Goal: Find specific page/section: Find specific page/section

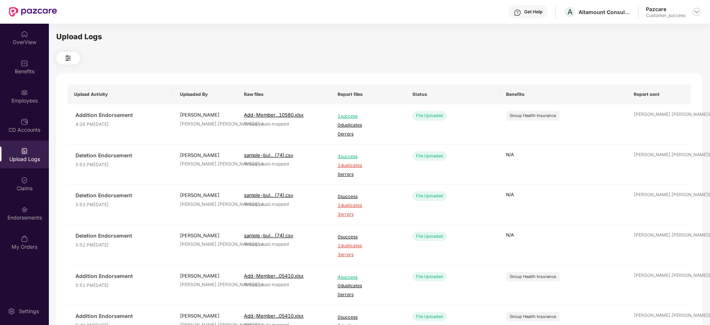
click at [697, 11] on img at bounding box center [697, 12] width 6 height 6
click at [694, 29] on div "Switch to partner view" at bounding box center [662, 29] width 96 height 14
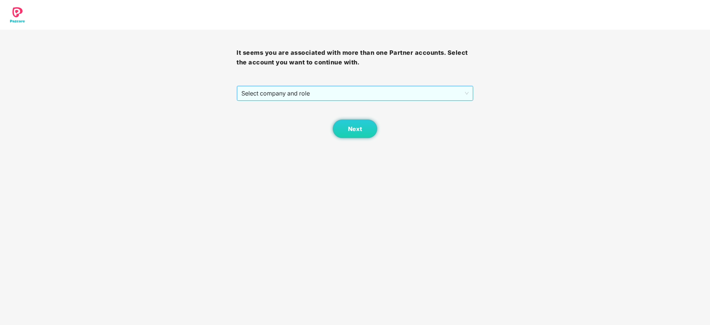
click at [450, 87] on span "Select company and role" at bounding box center [354, 93] width 227 height 14
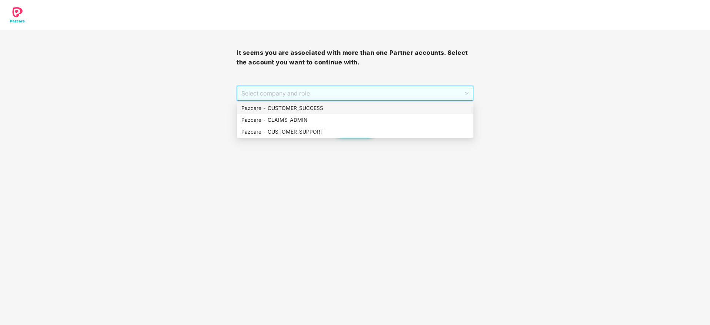
click at [433, 100] on div "Select company and role" at bounding box center [355, 93] width 236 height 15
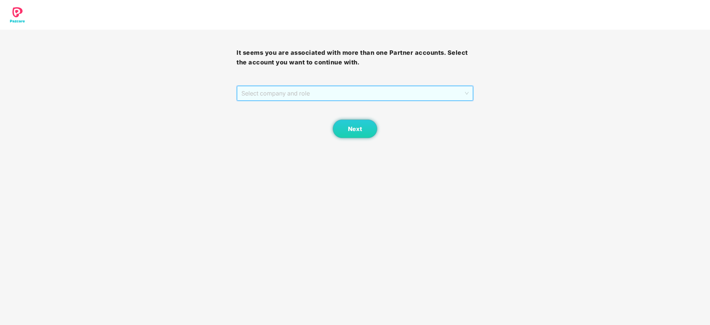
click at [376, 97] on span "Select company and role" at bounding box center [354, 93] width 227 height 14
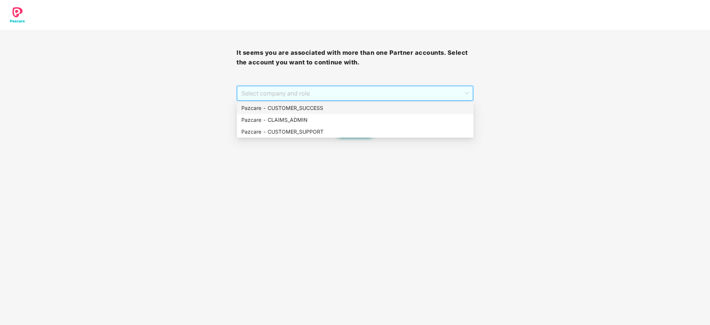
click at [375, 107] on div "Pazcare - CUSTOMER_SUCCESS" at bounding box center [355, 108] width 228 height 8
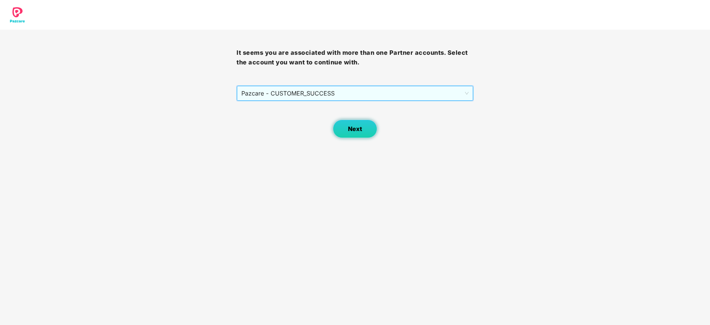
click at [362, 125] on button "Next" at bounding box center [355, 129] width 44 height 19
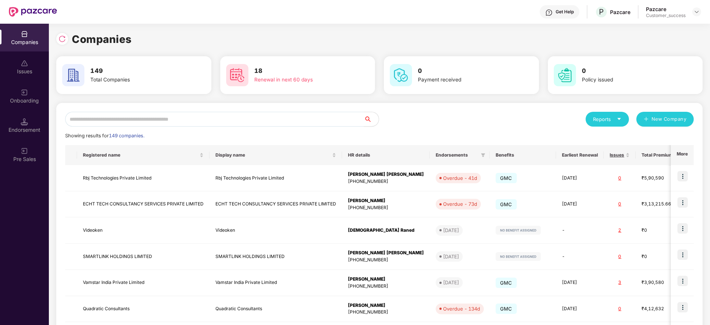
click at [280, 122] on input "text" at bounding box center [214, 119] width 299 height 15
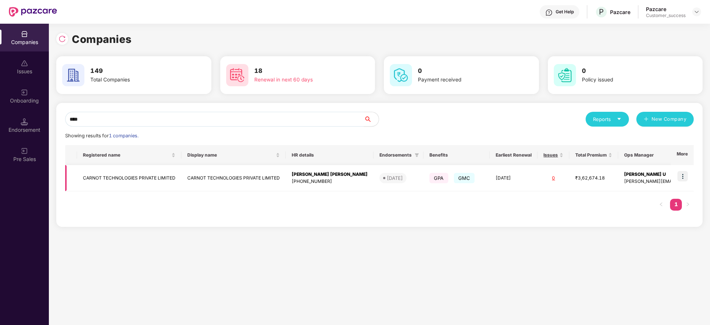
type input "****"
click at [683, 177] on img at bounding box center [683, 176] width 10 height 10
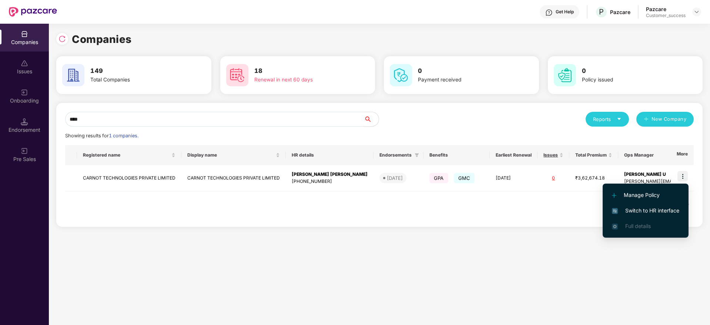
click at [673, 207] on span "Switch to HR interface" at bounding box center [645, 211] width 67 height 8
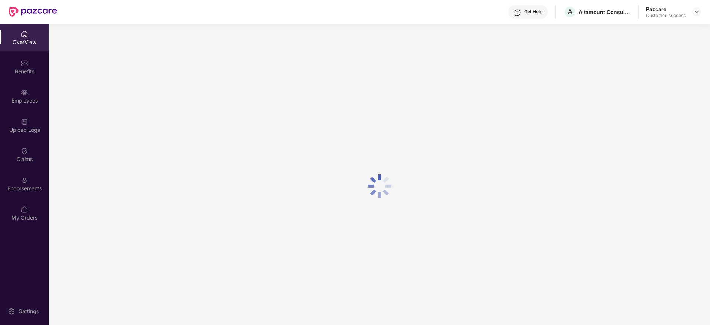
click at [24, 100] on div "Employees" at bounding box center [24, 100] width 49 height 7
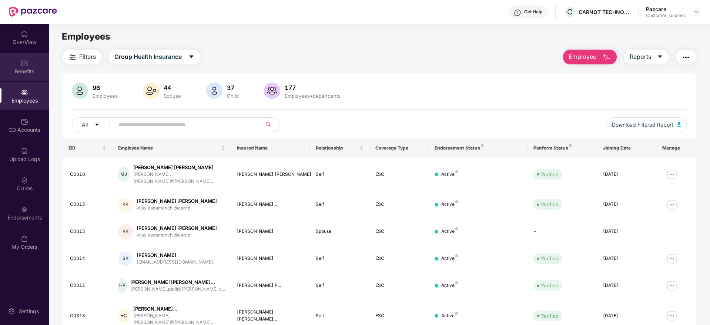
click at [24, 68] on div "Benefits" at bounding box center [24, 71] width 49 height 7
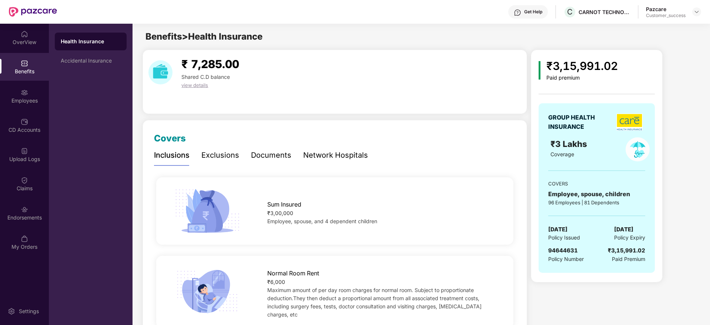
click at [274, 158] on div "Documents" at bounding box center [271, 155] width 40 height 11
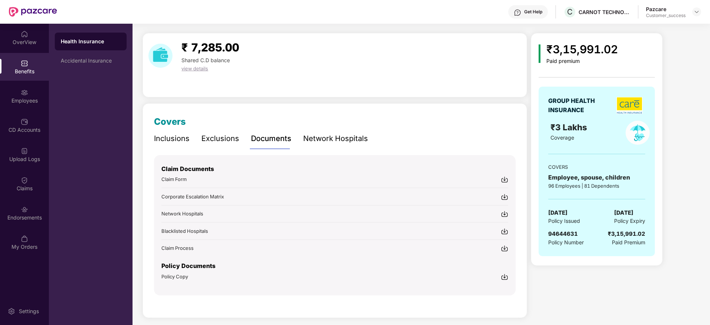
scroll to position [21, 0]
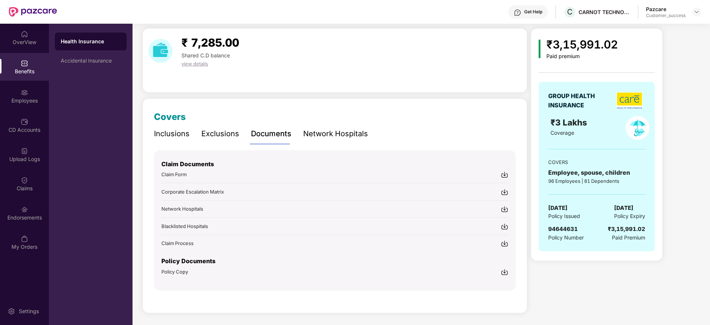
click at [506, 272] on img at bounding box center [504, 272] width 7 height 7
click at [38, 102] on div "Employees" at bounding box center [24, 100] width 49 height 7
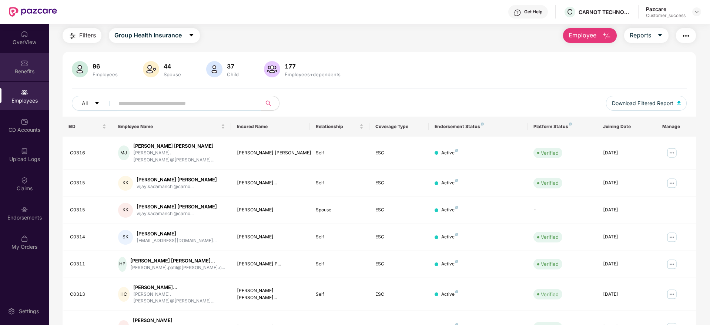
click at [40, 76] on div "Benefits" at bounding box center [24, 67] width 49 height 28
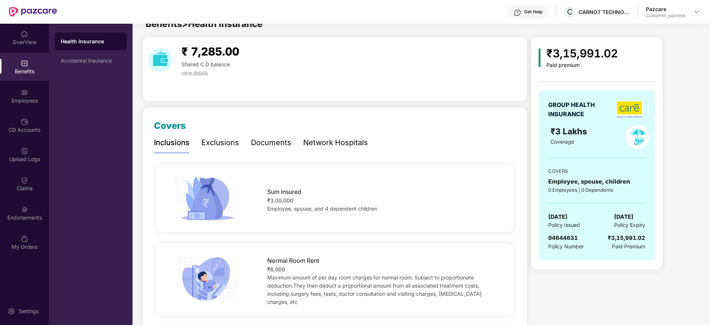
scroll to position [0, 0]
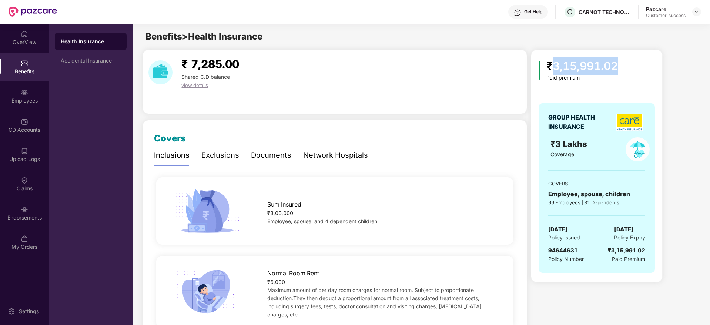
drag, startPoint x: 553, startPoint y: 63, endPoint x: 629, endPoint y: 55, distance: 76.4
click at [629, 55] on div "₹3,15,991.02 Paid premium GROUP HEALTH INSURANCE ₹3 Lakhs Coverage COVERS Emplo…" at bounding box center [597, 166] width 132 height 233
drag, startPoint x: 629, startPoint y: 55, endPoint x: 627, endPoint y: 83, distance: 27.8
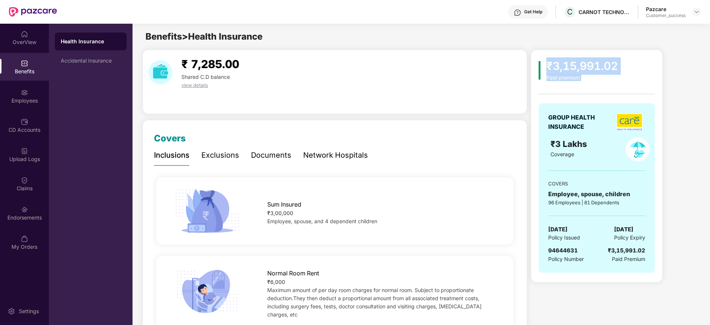
click at [627, 83] on div "₹3,15,991.02 Paid premium GROUP HEALTH INSURANCE ₹3 Lakhs Coverage COVERS Emplo…" at bounding box center [597, 166] width 132 height 233
click at [627, 83] on div "₹3,15,991.02 Paid premium GROUP HEALTH INSURANCE ₹3 Lakhs Coverage COVERS Emplo…" at bounding box center [597, 168] width 116 height 223
click at [693, 14] on div at bounding box center [697, 11] width 9 height 9
click at [698, 13] on img at bounding box center [697, 12] width 6 height 6
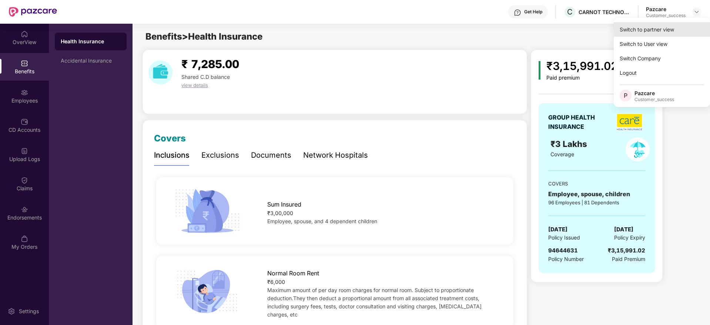
click at [684, 26] on div "Switch to partner view" at bounding box center [662, 29] width 96 height 14
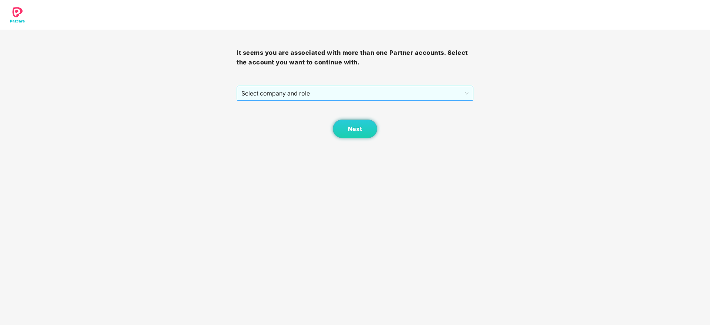
click at [406, 87] on span "Select company and role" at bounding box center [354, 93] width 227 height 14
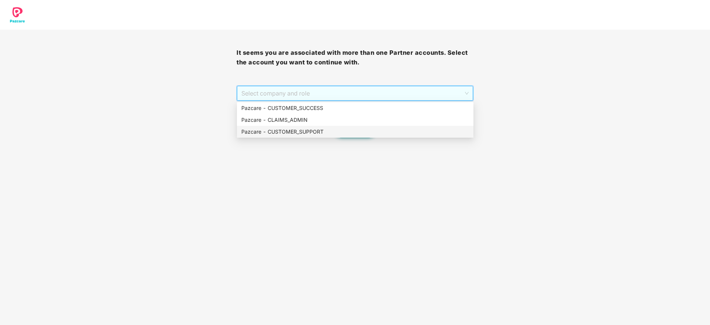
click at [377, 126] on div "Pazcare - CUSTOMER_SUPPORT" at bounding box center [355, 132] width 237 height 12
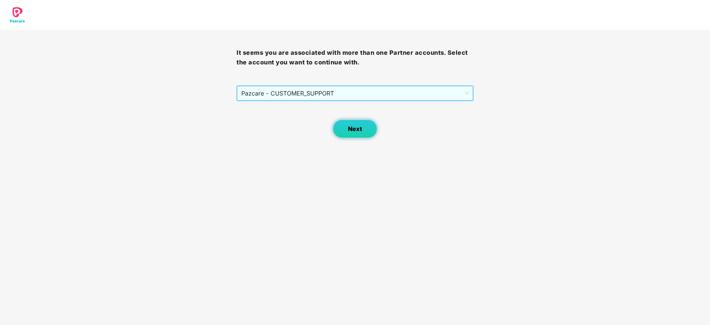
click at [350, 126] on span "Next" at bounding box center [355, 129] width 14 height 7
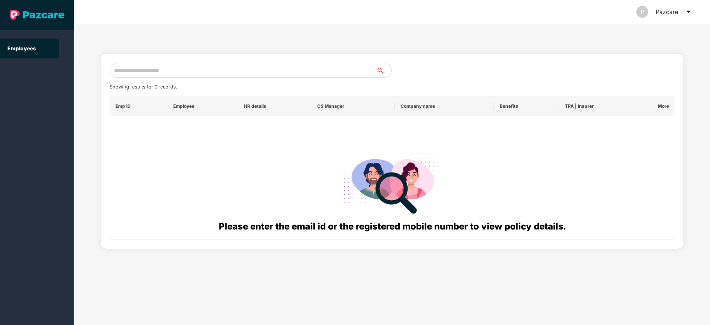
click at [279, 69] on input "text" at bounding box center [243, 70] width 267 height 15
paste input "**********"
paste input "text"
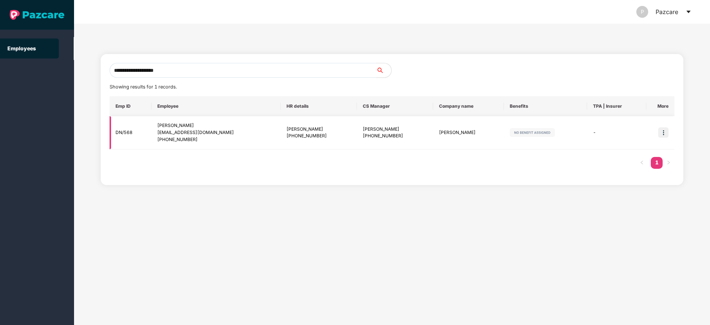
type input "**********"
click at [287, 138] on div "[PHONE_NUMBER]" at bounding box center [319, 136] width 64 height 7
click at [194, 143] on div "[PHONE_NUMBER]" at bounding box center [215, 139] width 117 height 7
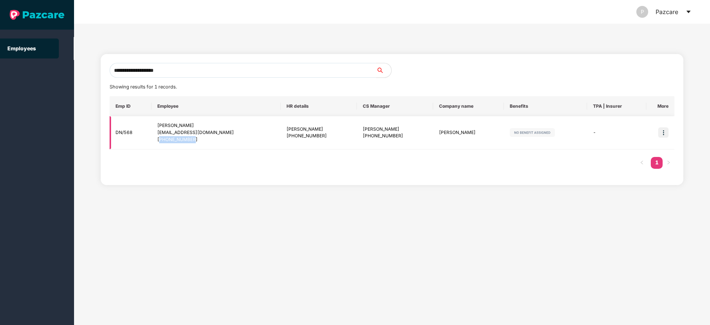
click at [194, 143] on div "[PHONE_NUMBER]" at bounding box center [215, 139] width 117 height 7
click at [684, 15] on div "P Pazcare" at bounding box center [664, 12] width 55 height 24
click at [693, 15] on header "P Pazcare" at bounding box center [392, 12] width 636 height 24
click at [690, 11] on icon "caret-down" at bounding box center [689, 12] width 4 height 3
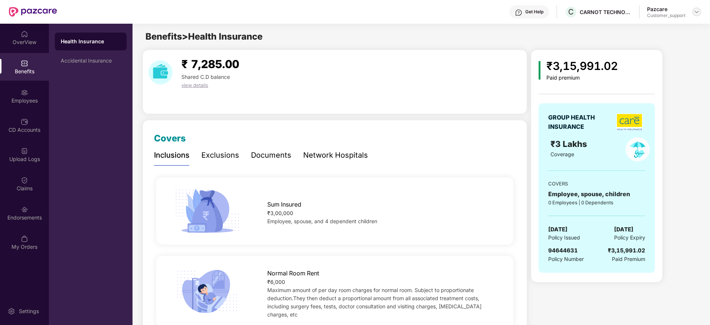
click at [699, 14] on img at bounding box center [697, 12] width 6 height 6
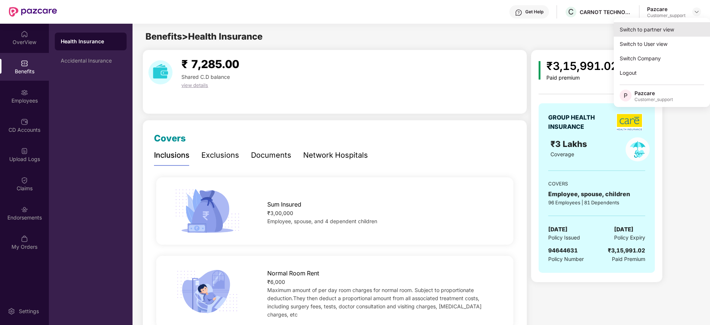
click at [670, 33] on div "Switch to partner view" at bounding box center [662, 29] width 96 height 14
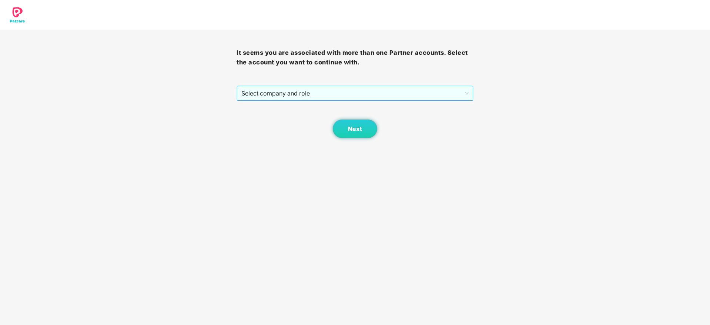
click at [327, 88] on span "Select company and role" at bounding box center [354, 93] width 227 height 14
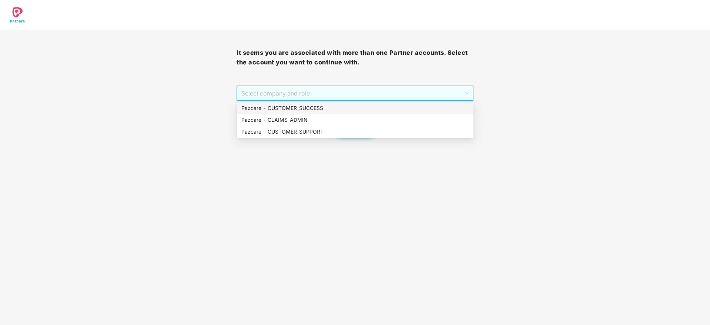
click at [327, 106] on div "Pazcare - CUSTOMER_SUCCESS" at bounding box center [355, 108] width 228 height 8
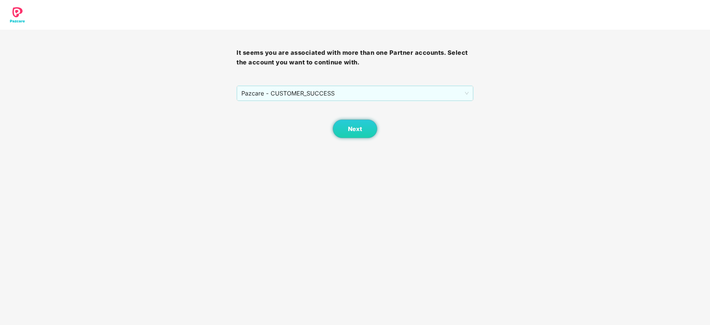
click at [322, 126] on div "Next" at bounding box center [355, 119] width 237 height 37
click at [352, 131] on span "Next" at bounding box center [355, 129] width 14 height 7
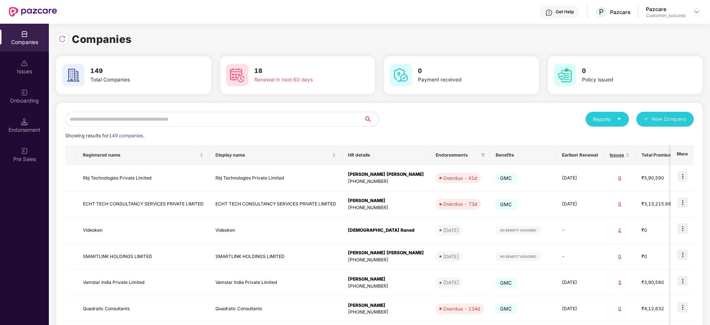
click at [160, 123] on input "text" at bounding box center [214, 119] width 299 height 15
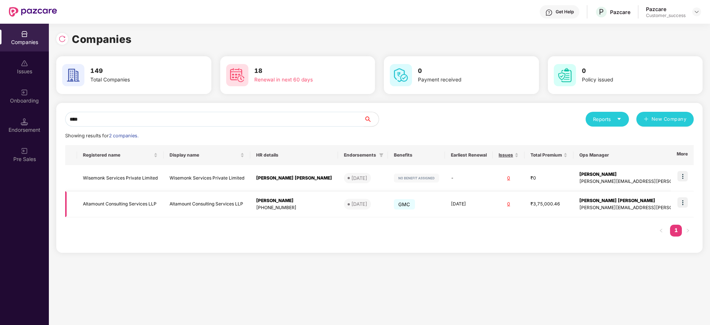
type input "****"
click at [683, 203] on img at bounding box center [683, 202] width 10 height 10
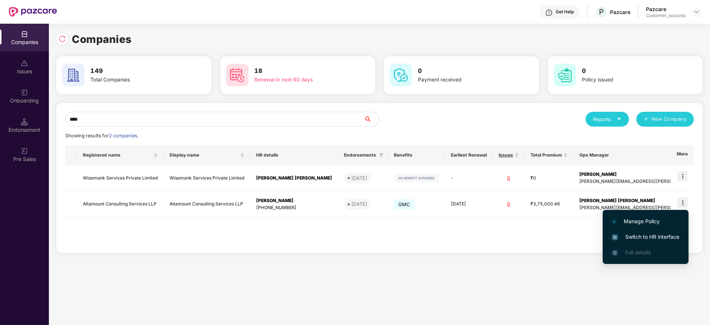
click at [679, 236] on span "Switch to HR interface" at bounding box center [645, 237] width 67 height 8
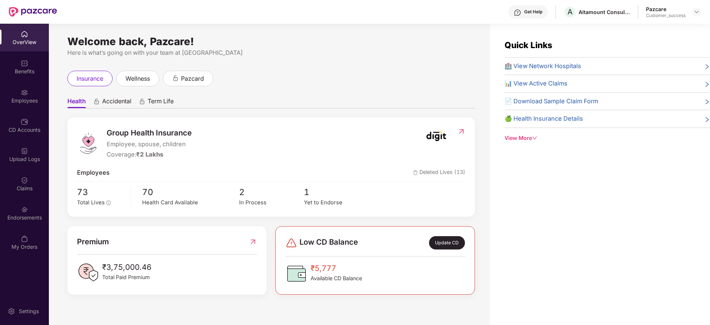
click at [33, 214] on div "Endorsements" at bounding box center [24, 217] width 49 height 7
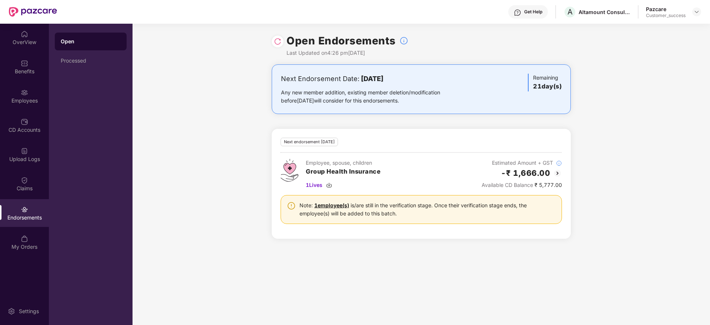
drag, startPoint x: 359, startPoint y: 80, endPoint x: 417, endPoint y: 81, distance: 58.6
click at [417, 81] on div "Next Endorsement Date: [DATE]" at bounding box center [372, 79] width 183 height 10
copy b "[DATE]"
click at [345, 30] on div "Open Endorsements Last Updated on 4:26 pm[DATE]" at bounding box center [421, 44] width 299 height 41
